Goal: Participate in discussion

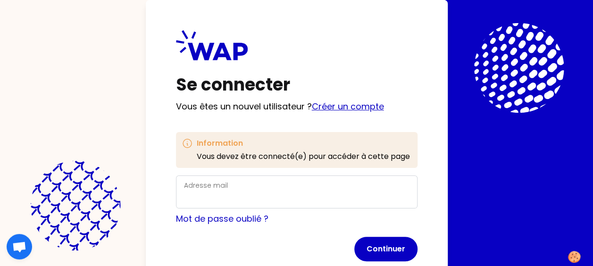
click at [339, 106] on link "Créer un compte" at bounding box center [348, 106] width 72 height 12
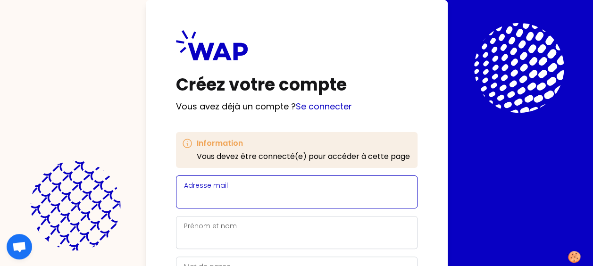
click at [258, 195] on input "Adresse mail" at bounding box center [296, 197] width 225 height 13
type input "[PERSON_NAME][EMAIL_ADDRESS][DOMAIN_NAME]"
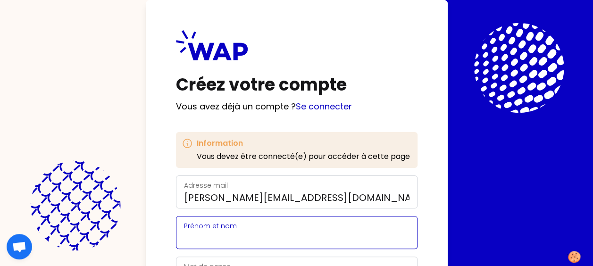
type input "[PERSON_NAME]"
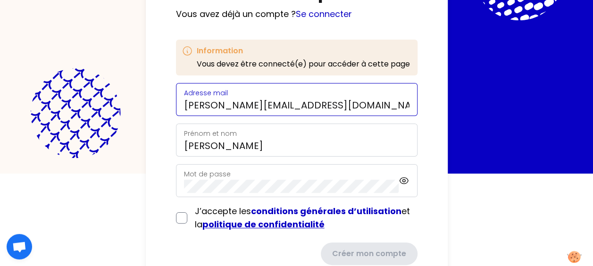
scroll to position [94, 0]
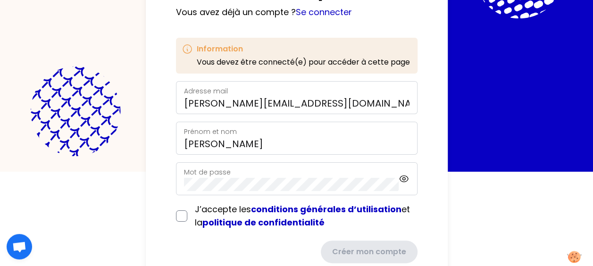
click at [250, 174] on div "Mot de passe" at bounding box center [291, 178] width 215 height 25
click at [188, 216] on div "J’accepte les conditions générales d’utilisation et la politique de confidentia…" at bounding box center [296, 216] width 241 height 26
click at [183, 219] on input "checkbox" at bounding box center [181, 215] width 11 height 11
checkbox input "true"
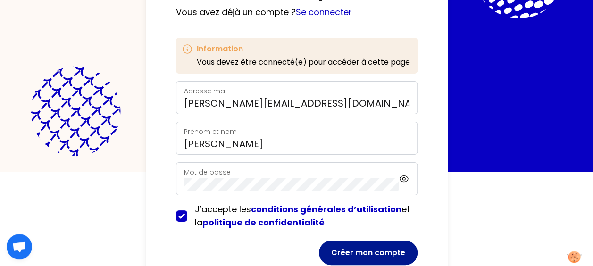
click at [349, 253] on button "Créer mon compte" at bounding box center [368, 253] width 99 height 25
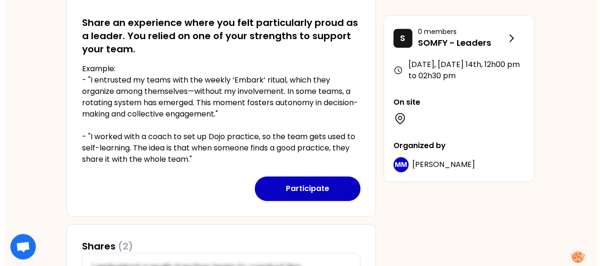
scroll to position [236, 0]
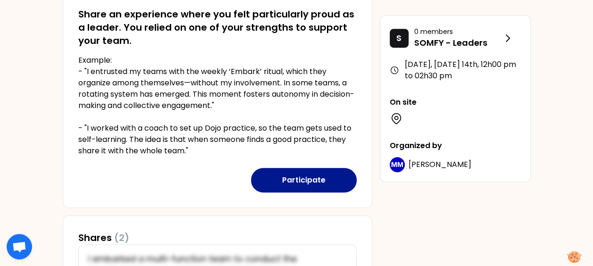
click at [318, 176] on button "Participate" at bounding box center [304, 180] width 106 height 25
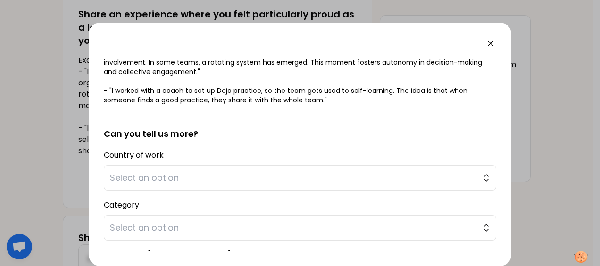
scroll to position [189, 0]
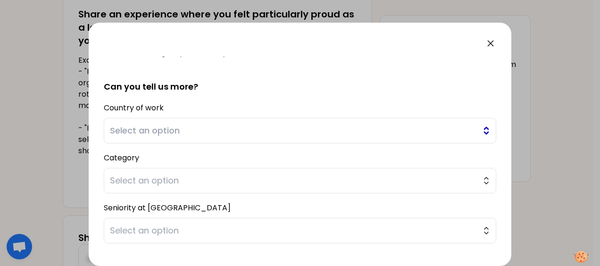
click at [478, 132] on button "Select an option" at bounding box center [300, 130] width 392 height 25
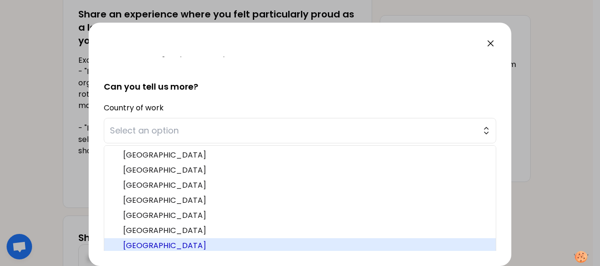
click at [166, 243] on span "[GEOGRAPHIC_DATA]" at bounding box center [305, 245] width 365 height 11
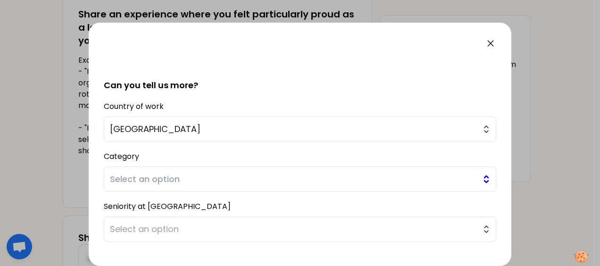
click at [477, 178] on button "Select an option" at bounding box center [300, 178] width 392 height 25
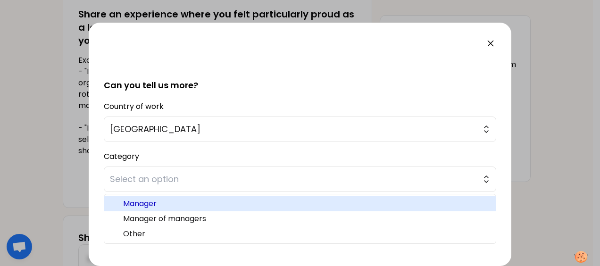
click at [257, 208] on li "Manager" at bounding box center [299, 203] width 391 height 15
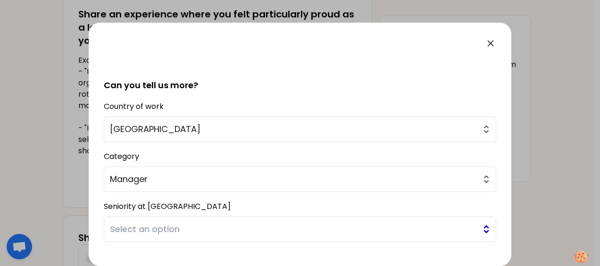
click at [477, 230] on button "Select an option" at bounding box center [300, 228] width 392 height 25
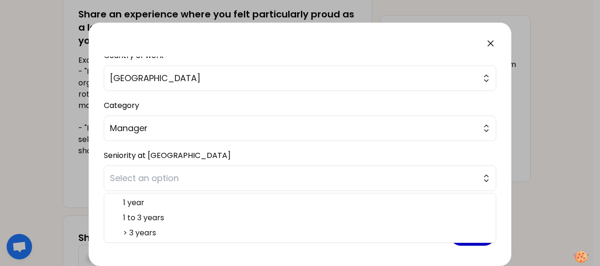
scroll to position [242, 0]
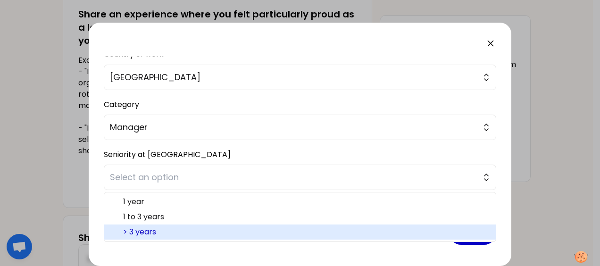
click at [368, 230] on span "> 3 years" at bounding box center [305, 231] width 365 height 11
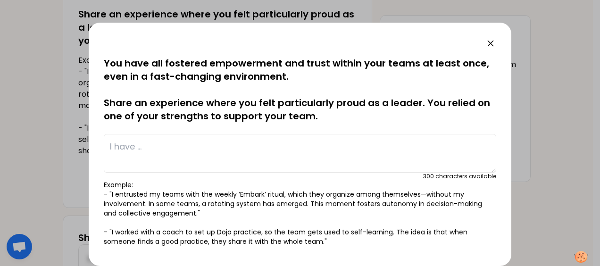
scroll to position [0, 0]
click at [183, 152] on textarea at bounding box center [300, 153] width 392 height 39
type textarea "U"
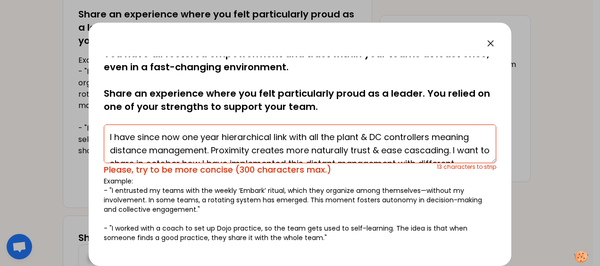
scroll to position [6, 0]
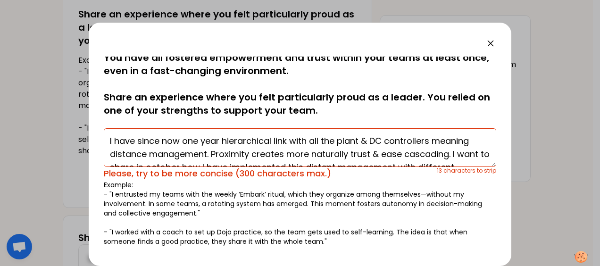
drag, startPoint x: 368, startPoint y: 138, endPoint x: 382, endPoint y: 139, distance: 14.2
click at [386, 139] on textarea "I have since now one year hierarchical link with all the plant & DC controllers…" at bounding box center [300, 147] width 392 height 39
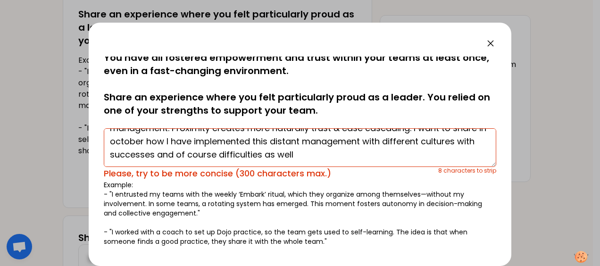
scroll to position [26, 0]
drag, startPoint x: 212, startPoint y: 140, endPoint x: 168, endPoint y: 141, distance: 43.9
click at [168, 141] on textarea "I have since now one year hierarchical link with all the plant controllers mean…" at bounding box center [300, 147] width 392 height 39
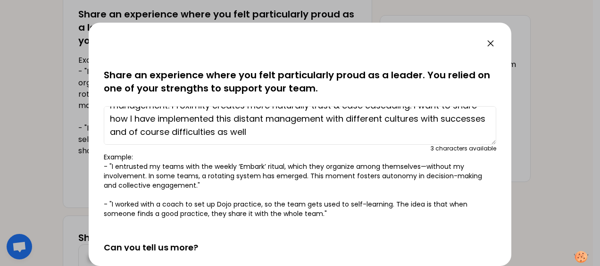
scroll to position [6, 0]
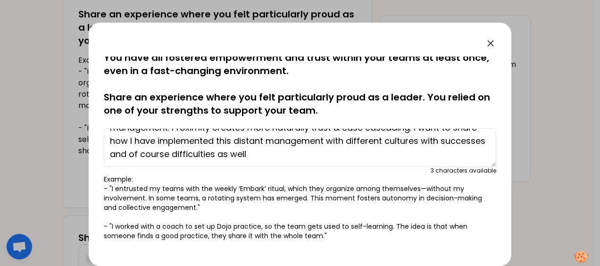
type textarea "I have since now one year hierarchical link with all the plant controllers mean…"
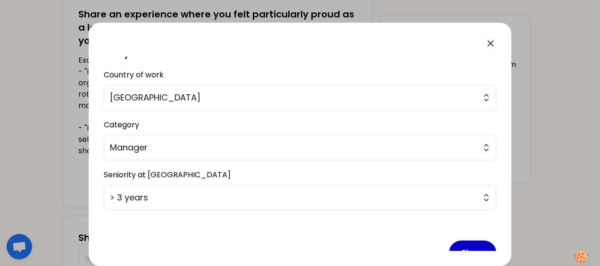
scroll to position [242, 0]
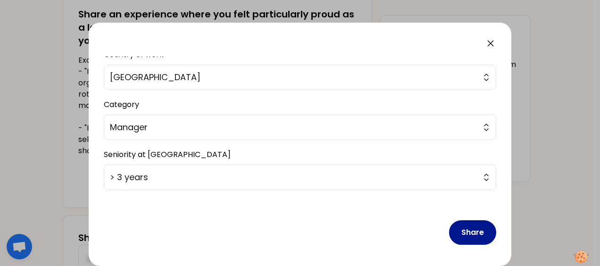
click at [459, 229] on button "Share" at bounding box center [472, 232] width 47 height 25
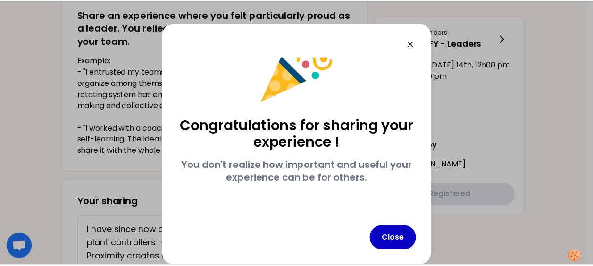
scroll to position [30, 0]
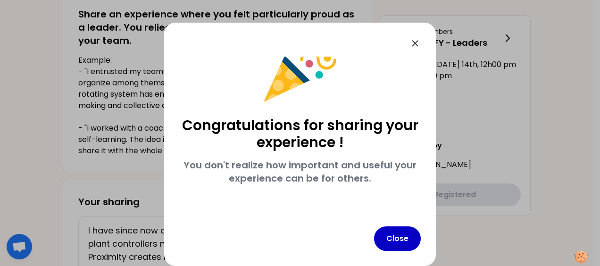
click at [419, 41] on icon at bounding box center [414, 43] width 11 height 11
